Goal: Find specific page/section: Find specific page/section

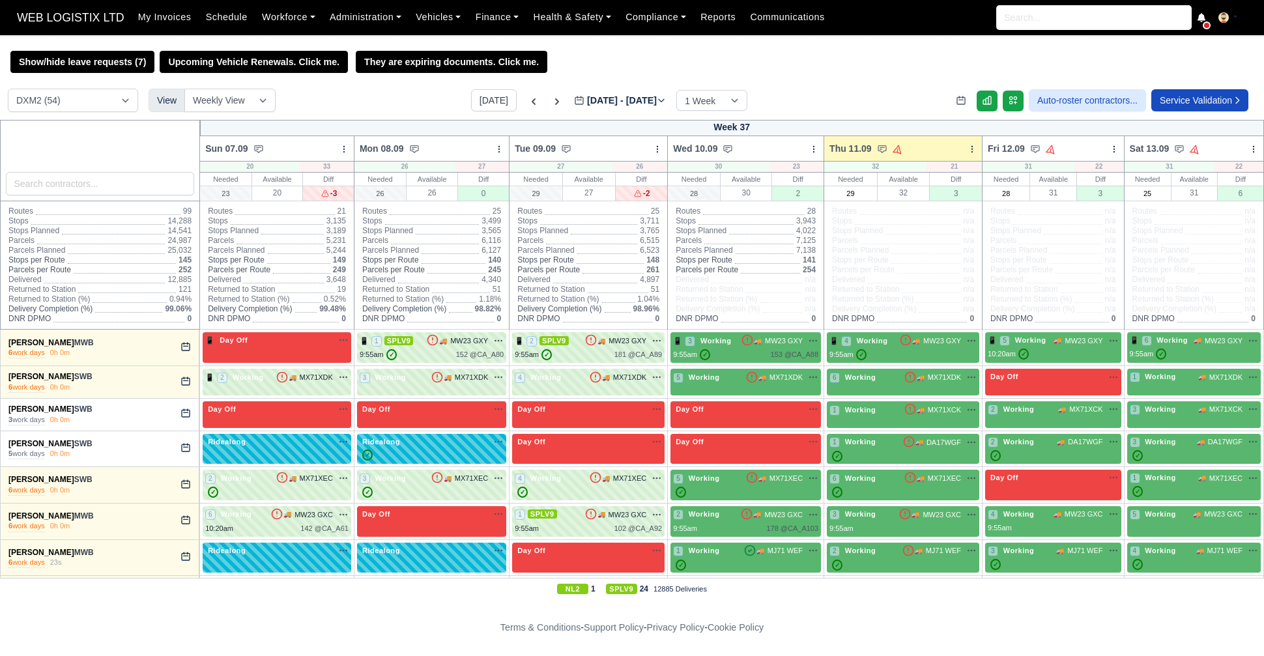
select select "1"
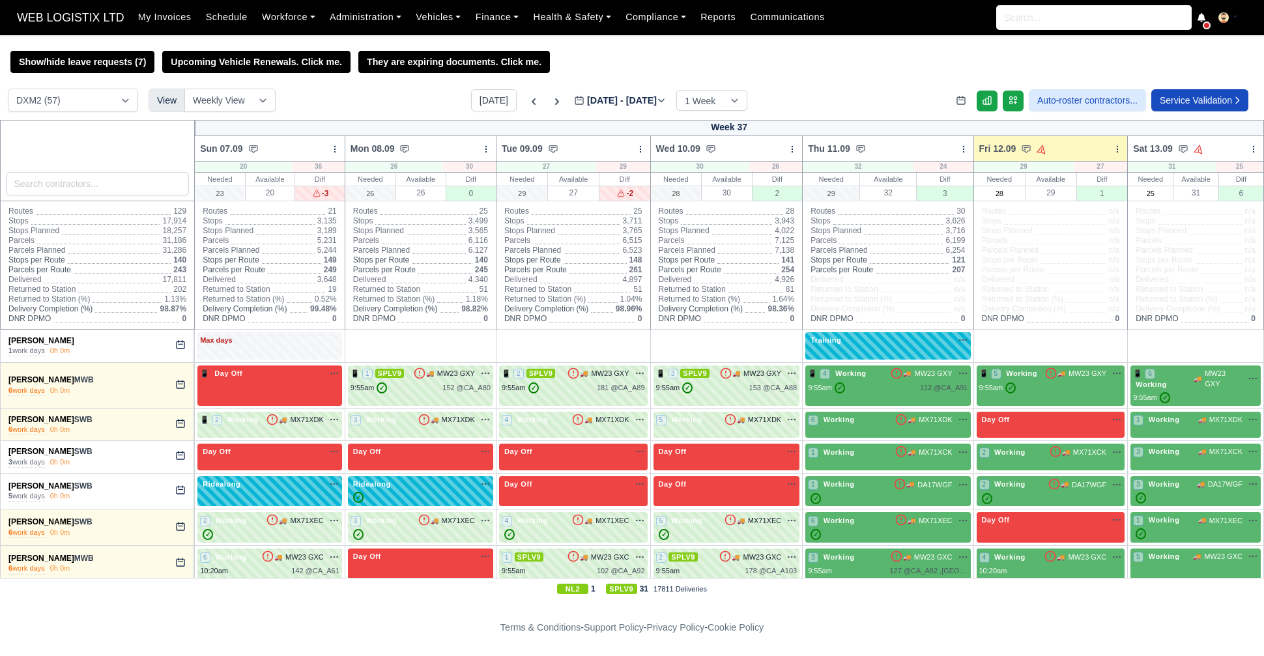
select select "1"
click at [550, 98] on icon at bounding box center [556, 101] width 13 height 13
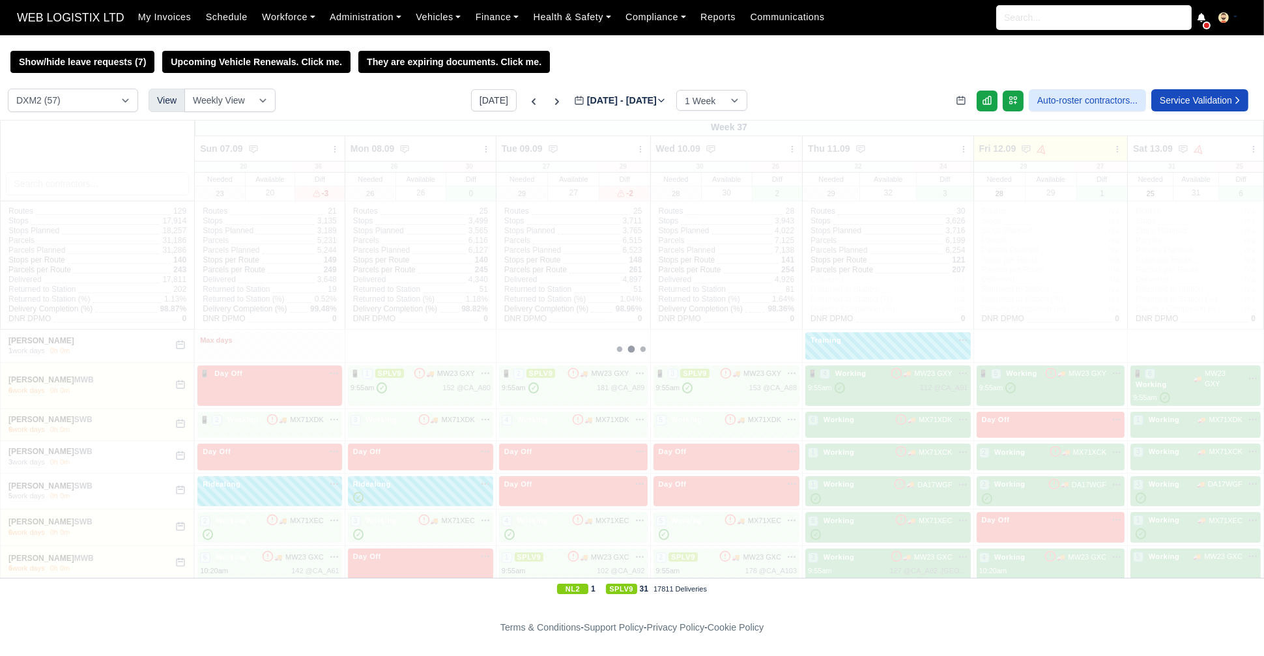
type input "2025-09-15"
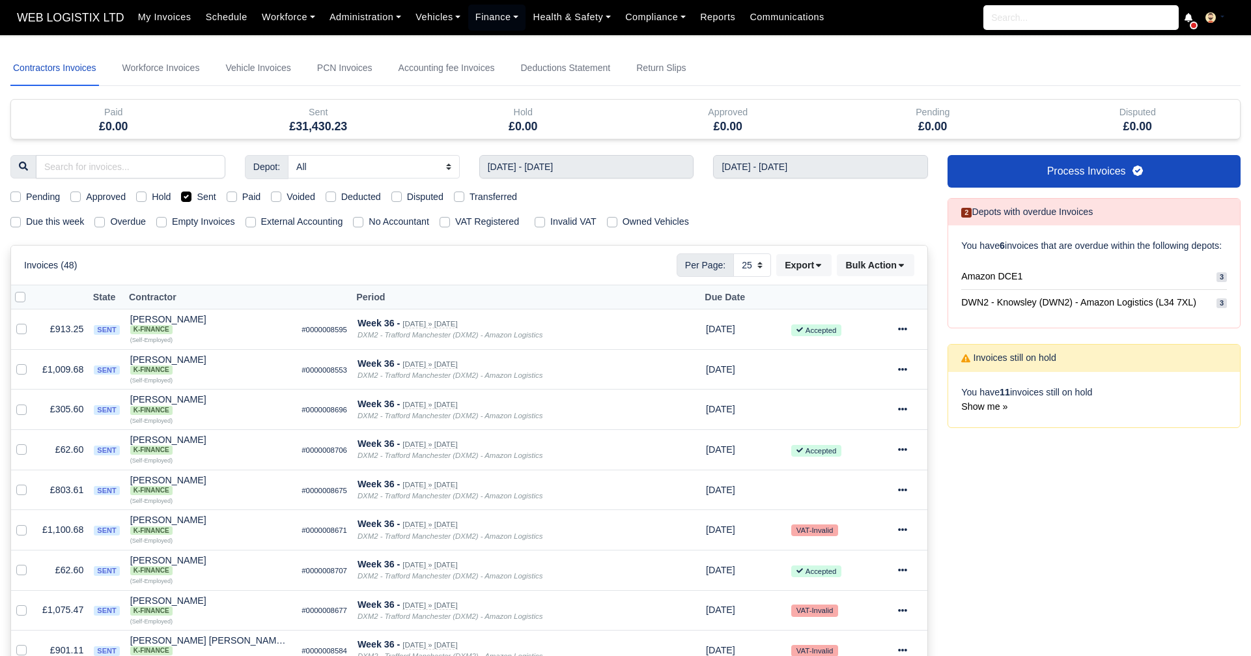
select select "25"
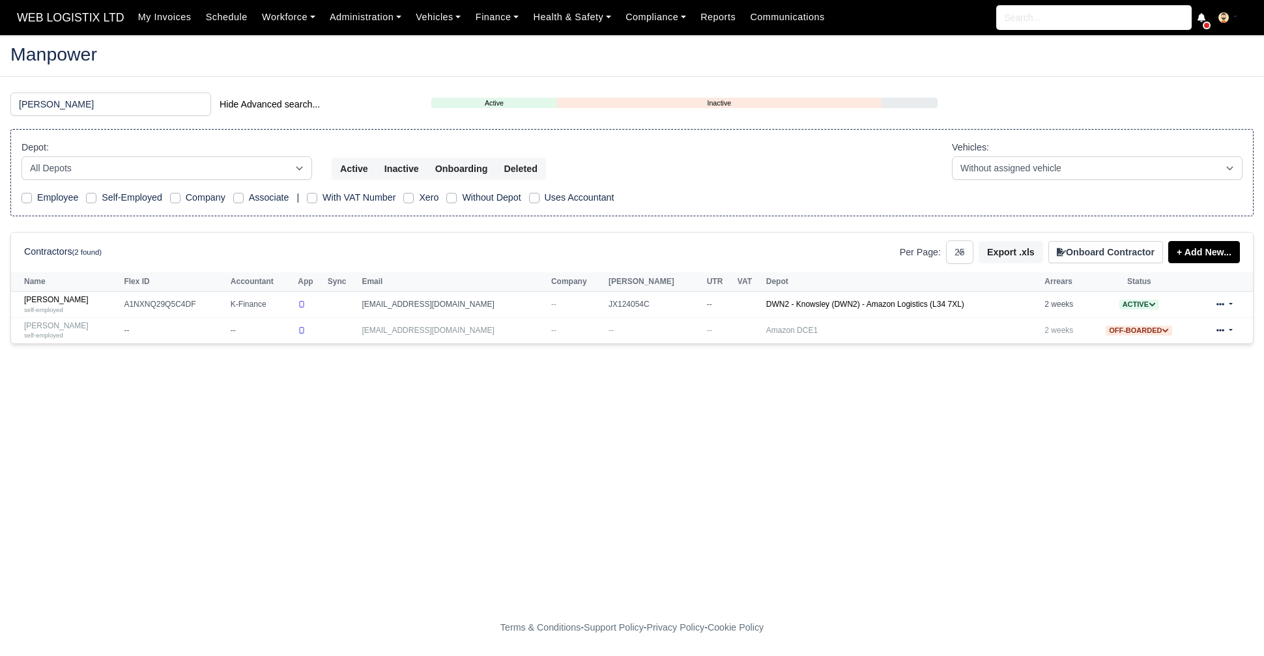
select select "25"
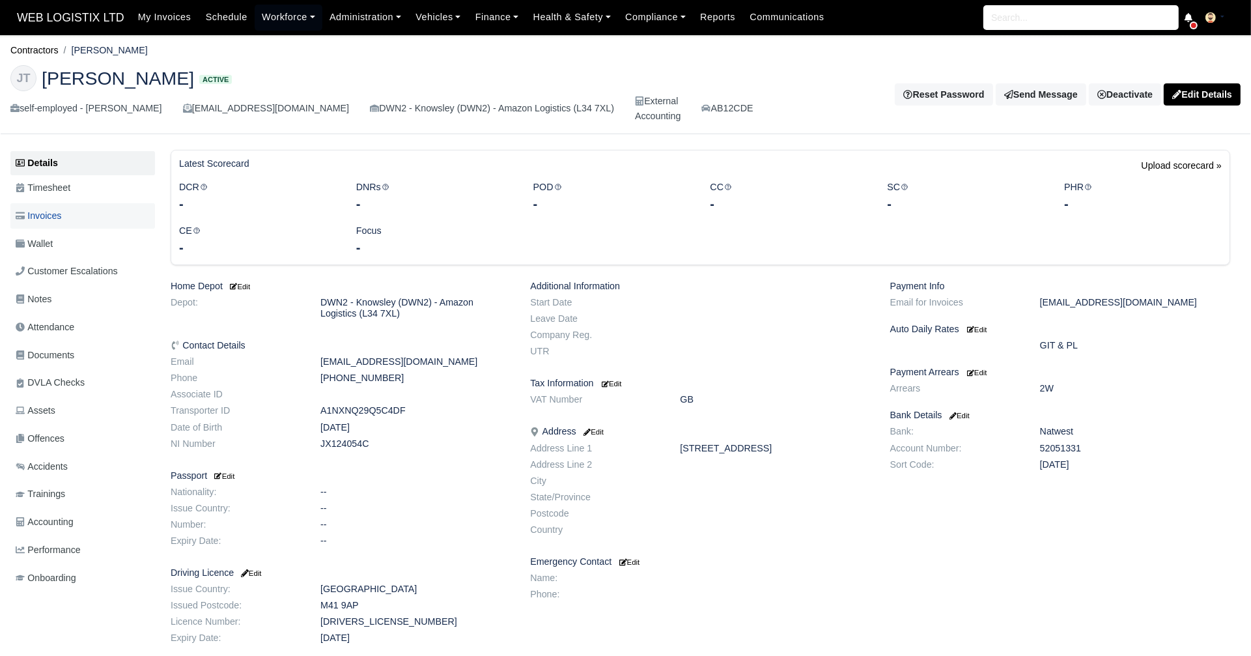
click at [51, 212] on span "Invoices" at bounding box center [39, 215] width 46 height 15
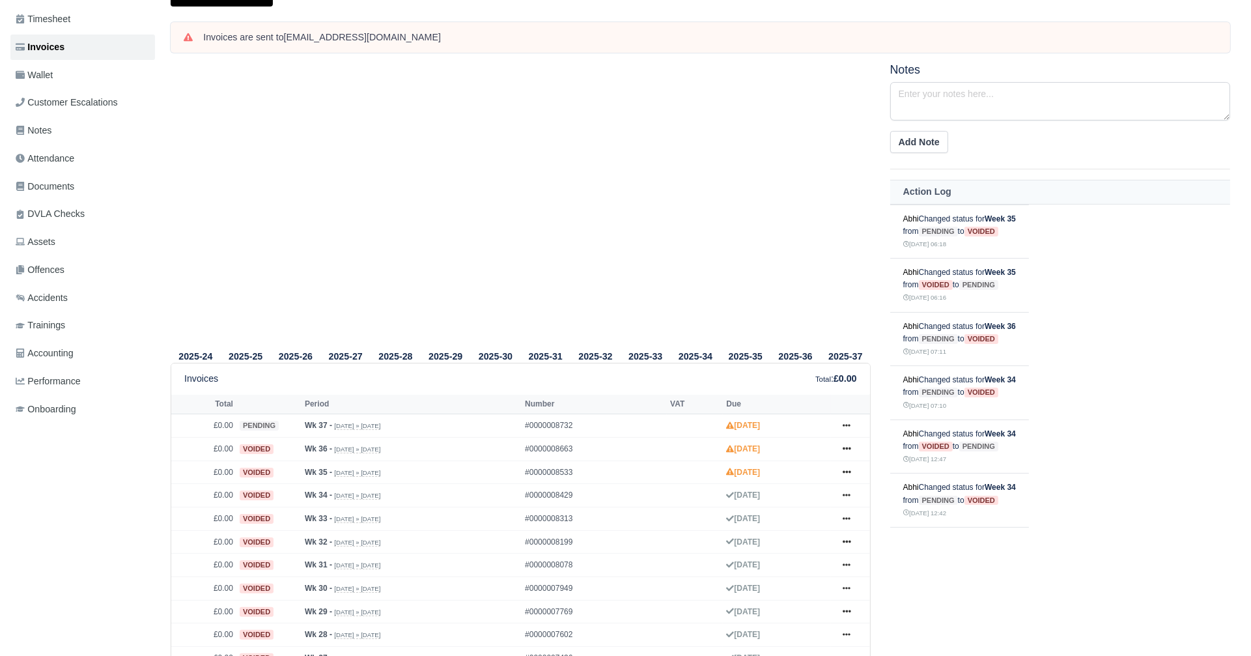
scroll to position [196, 0]
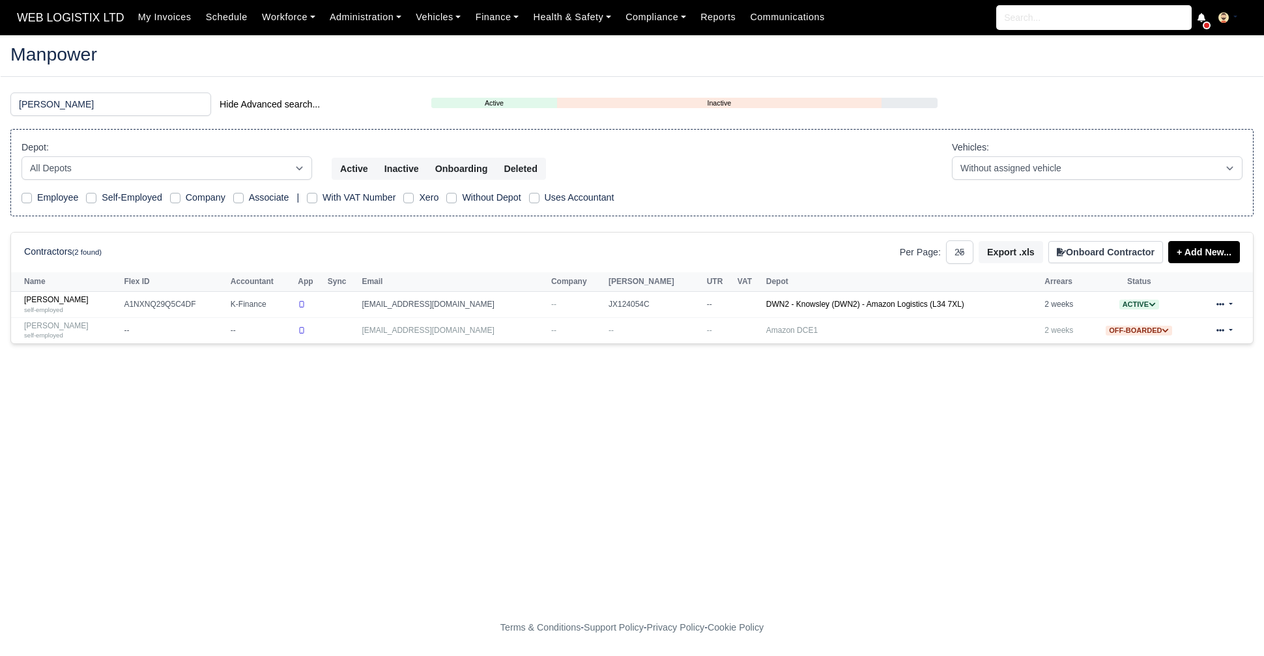
select select "25"
type input "[PERSON_NAME]"
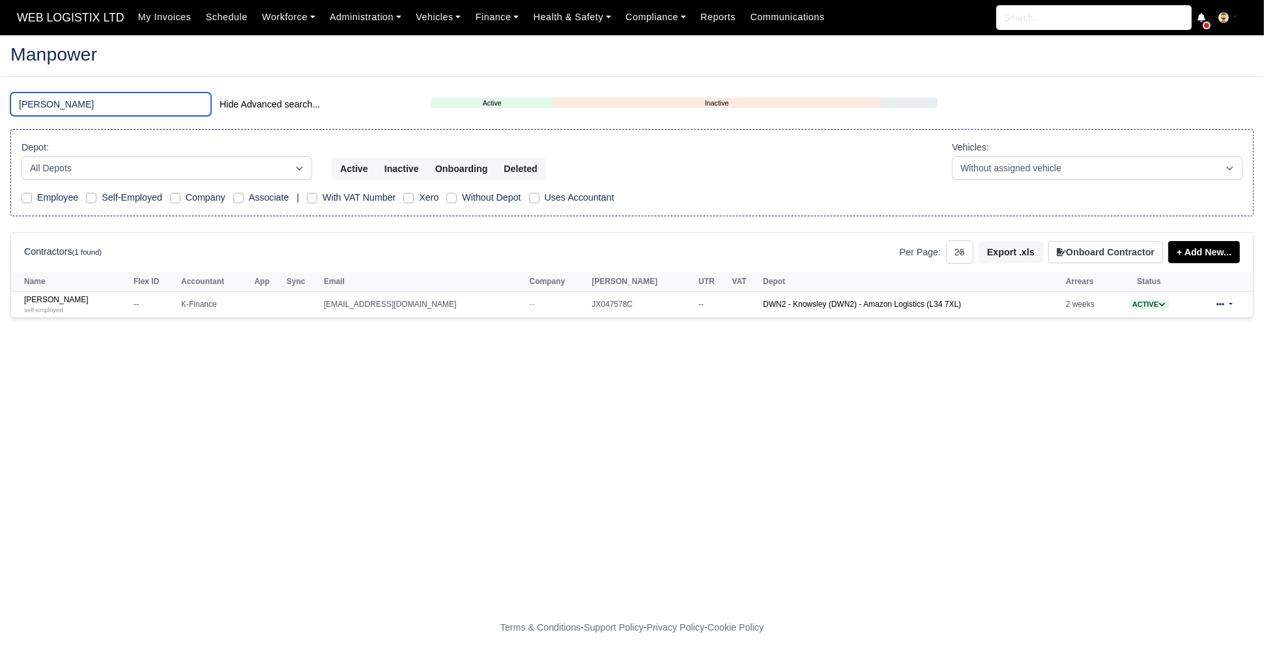
click at [53, 99] on input "[PERSON_NAME]" at bounding box center [110, 103] width 201 height 23
click at [197, 107] on input "[PERSON_NAME]" at bounding box center [110, 103] width 201 height 23
